Goal: Information Seeking & Learning: Learn about a topic

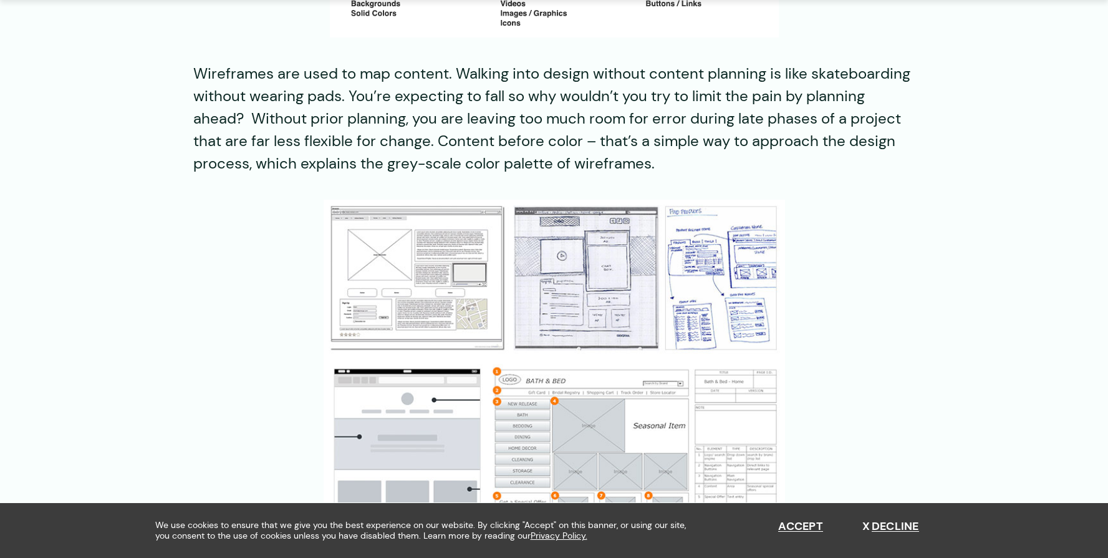
scroll to position [1062, 0]
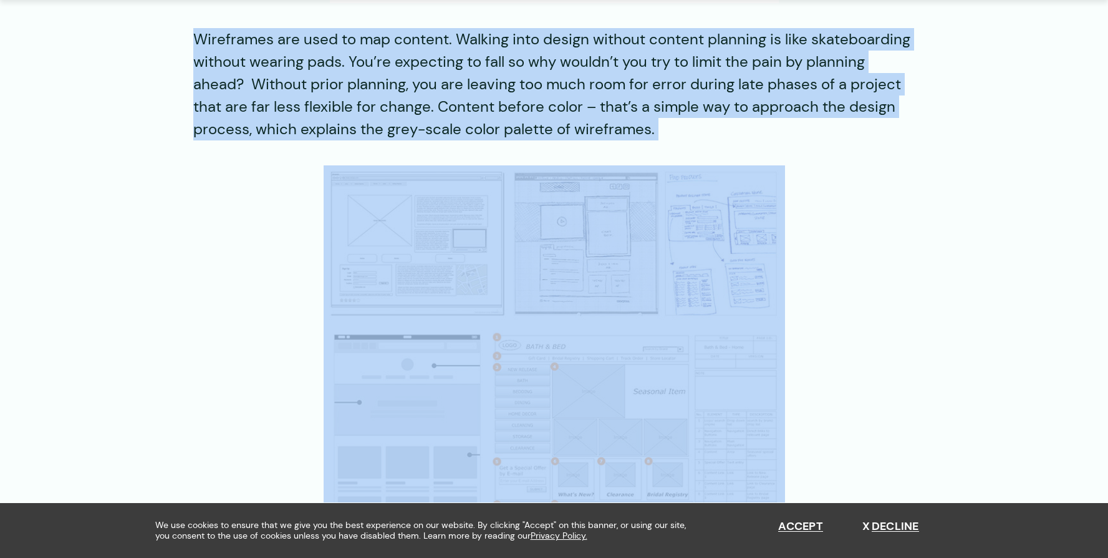
drag, startPoint x: 450, startPoint y: 22, endPoint x: 700, endPoint y: 151, distance: 281.2
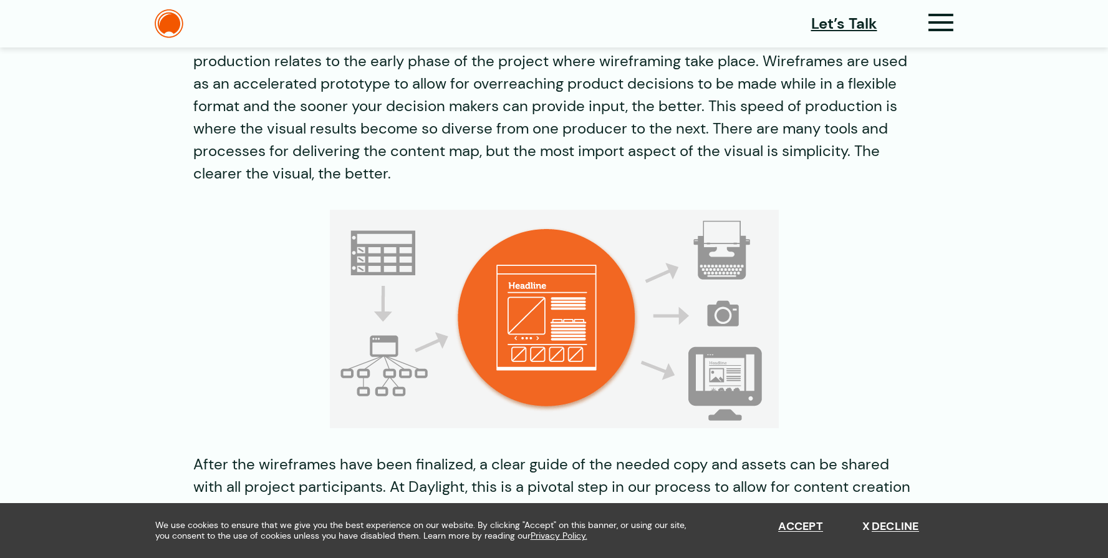
scroll to position [1612, 0]
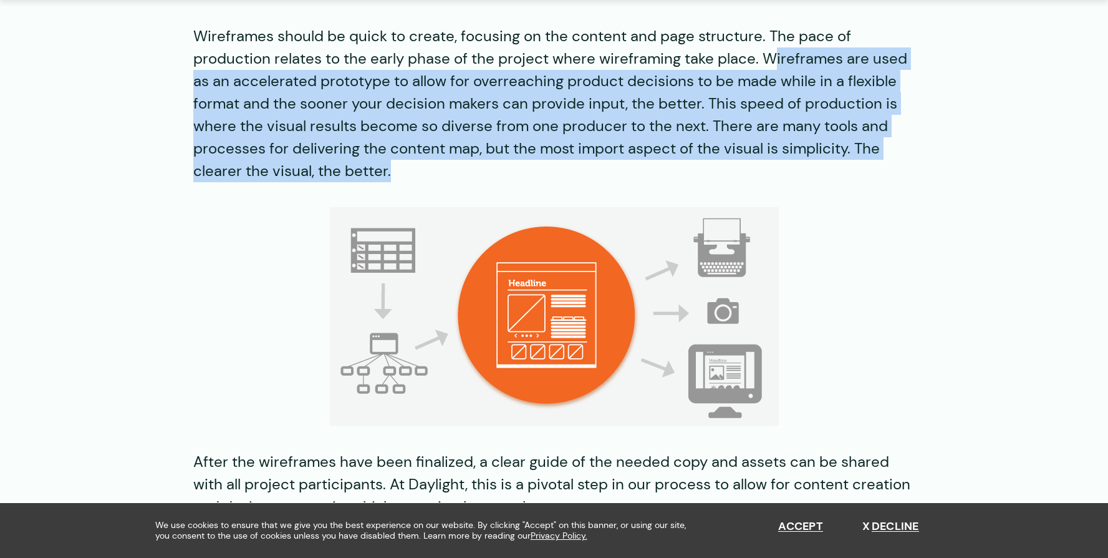
drag, startPoint x: 770, startPoint y: 63, endPoint x: 888, endPoint y: 173, distance: 161.5
click at [888, 173] on p "Wireframes should be quick to create, focusing on the content and page structur…" at bounding box center [554, 103] width 722 height 157
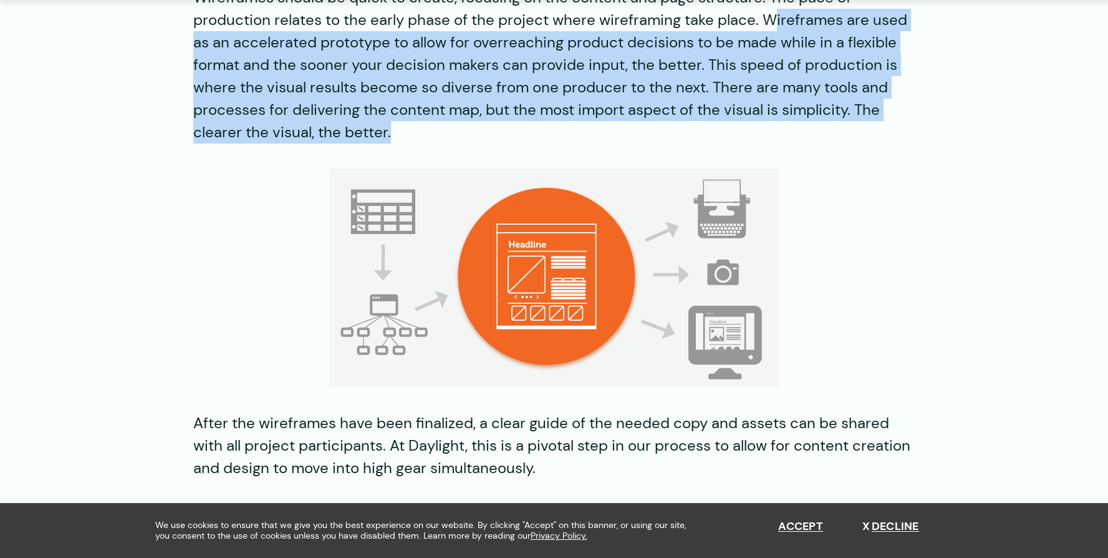
scroll to position [1652, 0]
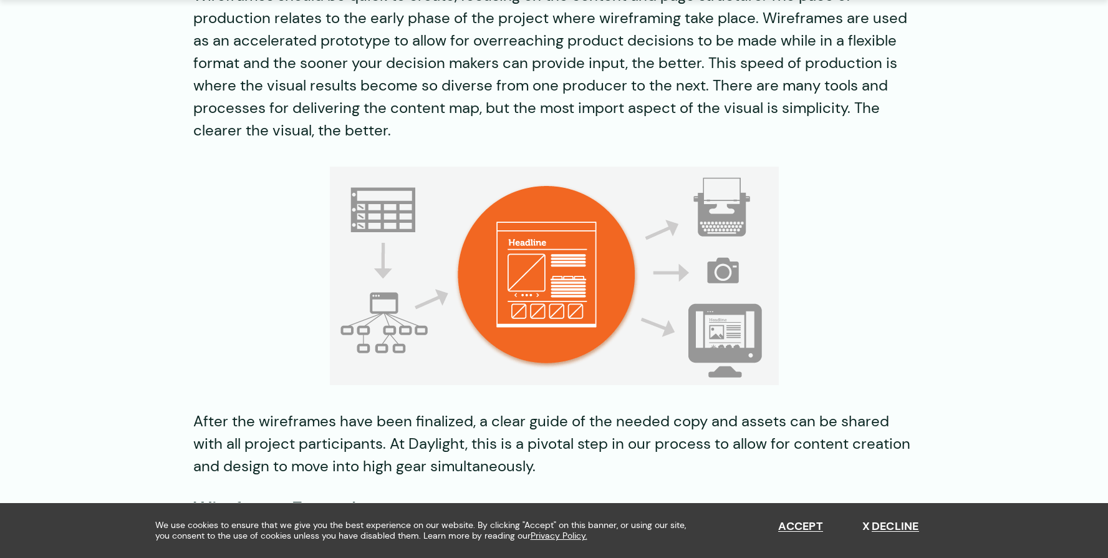
drag, startPoint x: 337, startPoint y: 68, endPoint x: 648, endPoint y: 95, distance: 312.4
click at [648, 95] on p "Wireframes should be quick to create, focusing on the content and page structur…" at bounding box center [554, 62] width 722 height 157
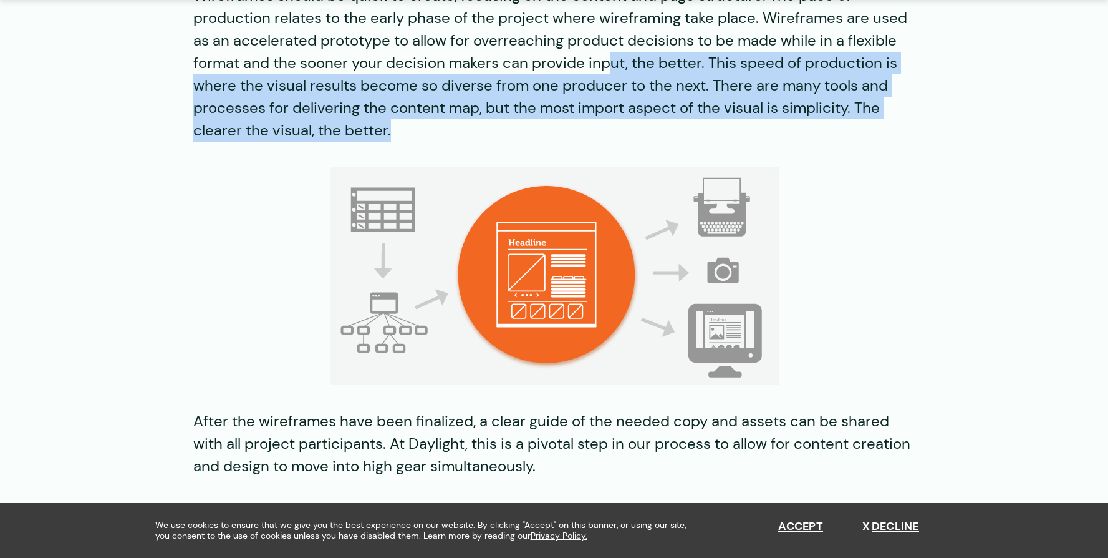
drag, startPoint x: 611, startPoint y: 64, endPoint x: 637, endPoint y: 128, distance: 69.4
click at [637, 128] on p "Wireframes should be quick to create, focusing on the content and page structur…" at bounding box center [554, 62] width 722 height 157
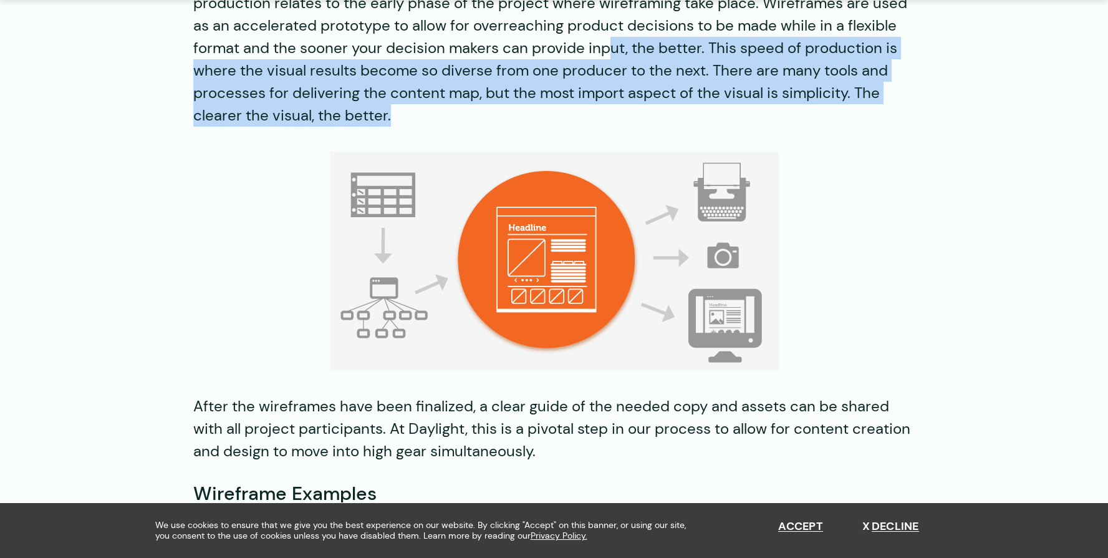
scroll to position [1666, 0]
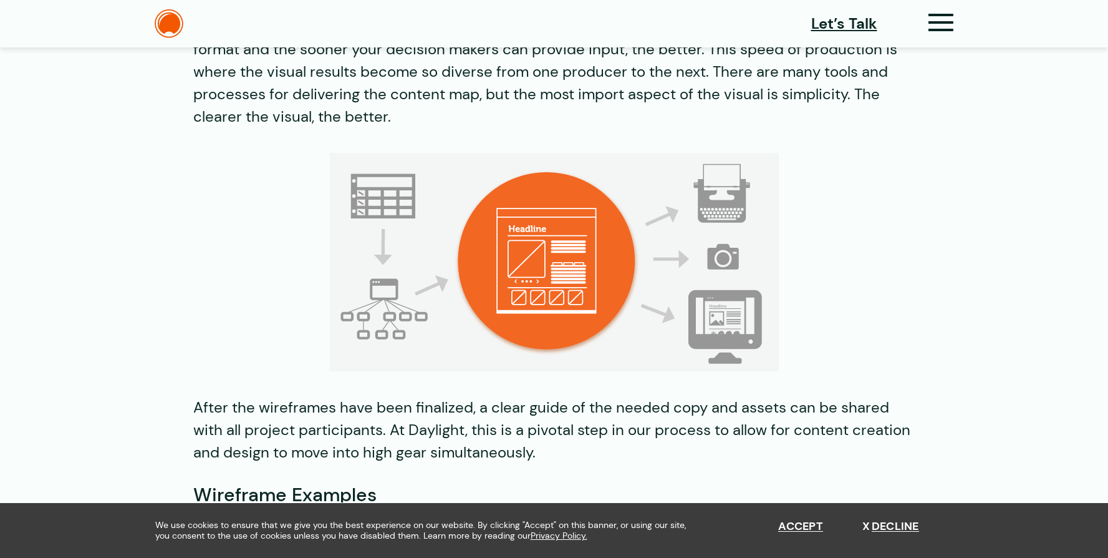
click at [858, 85] on p "Wireframes should be quick to create, focusing on the content and page structur…" at bounding box center [554, 49] width 722 height 157
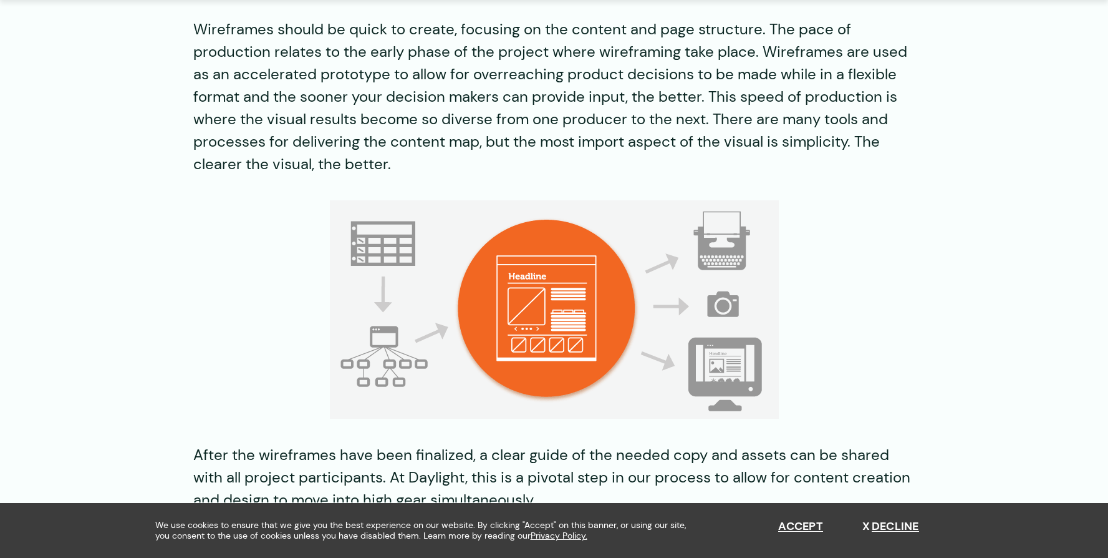
scroll to position [1623, 0]
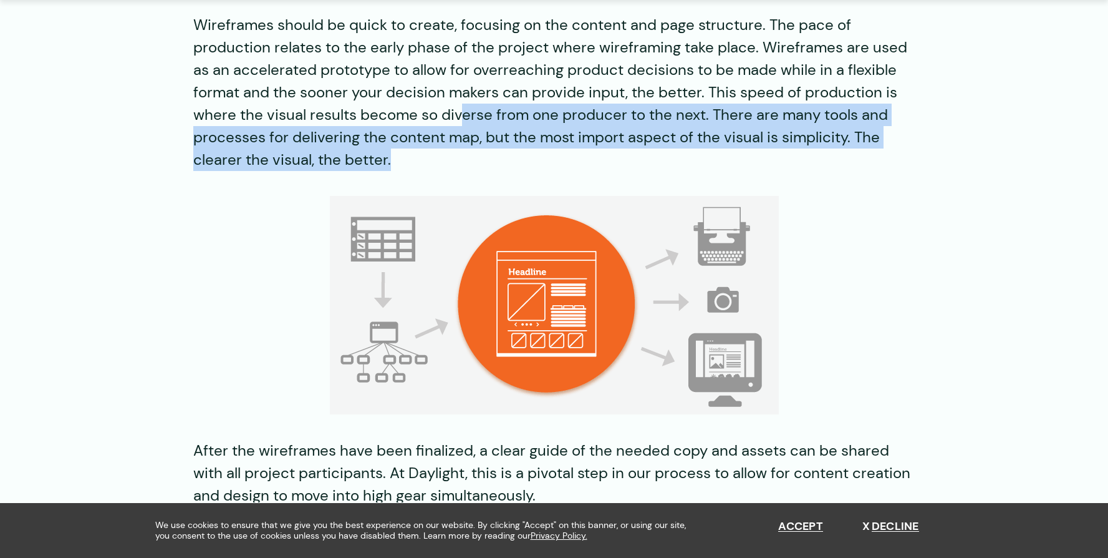
drag, startPoint x: 457, startPoint y: 114, endPoint x: 627, endPoint y: 157, distance: 175.8
click at [627, 157] on p "Wireframes should be quick to create, focusing on the content and page structur…" at bounding box center [554, 92] width 722 height 157
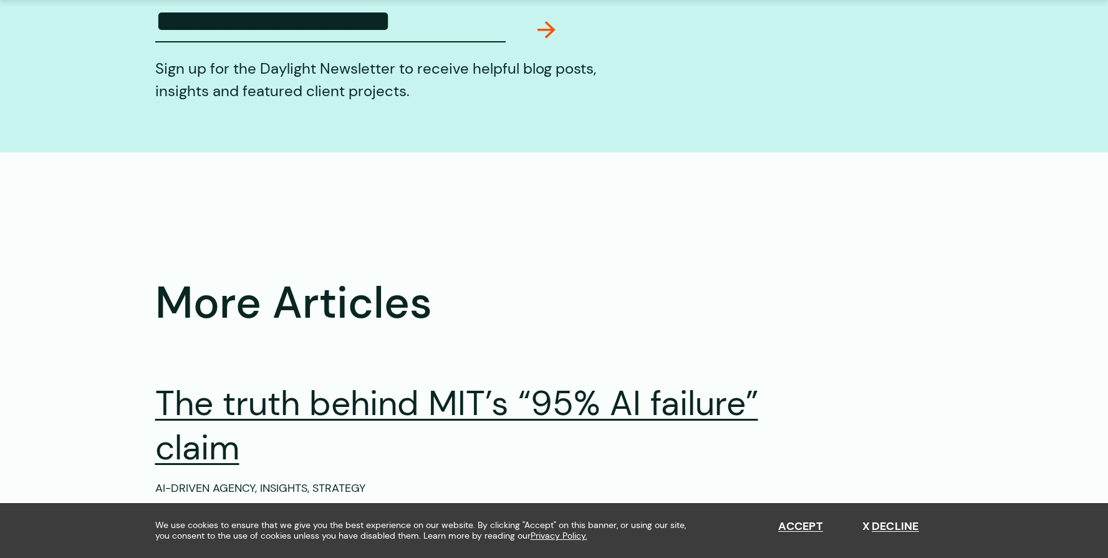
scroll to position [3985, 0]
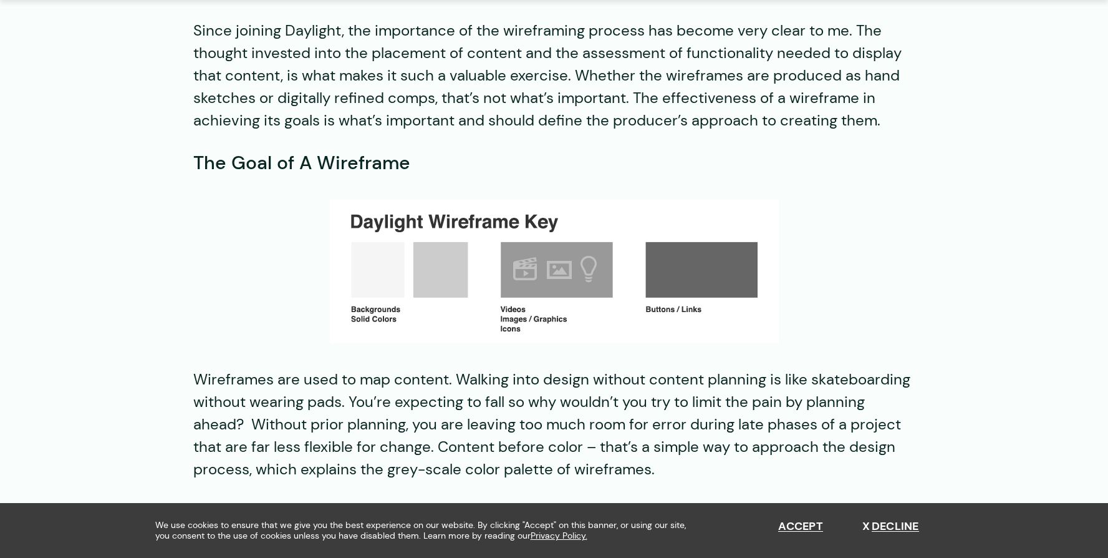
scroll to position [757, 0]
